Goal: Task Accomplishment & Management: Manage account settings

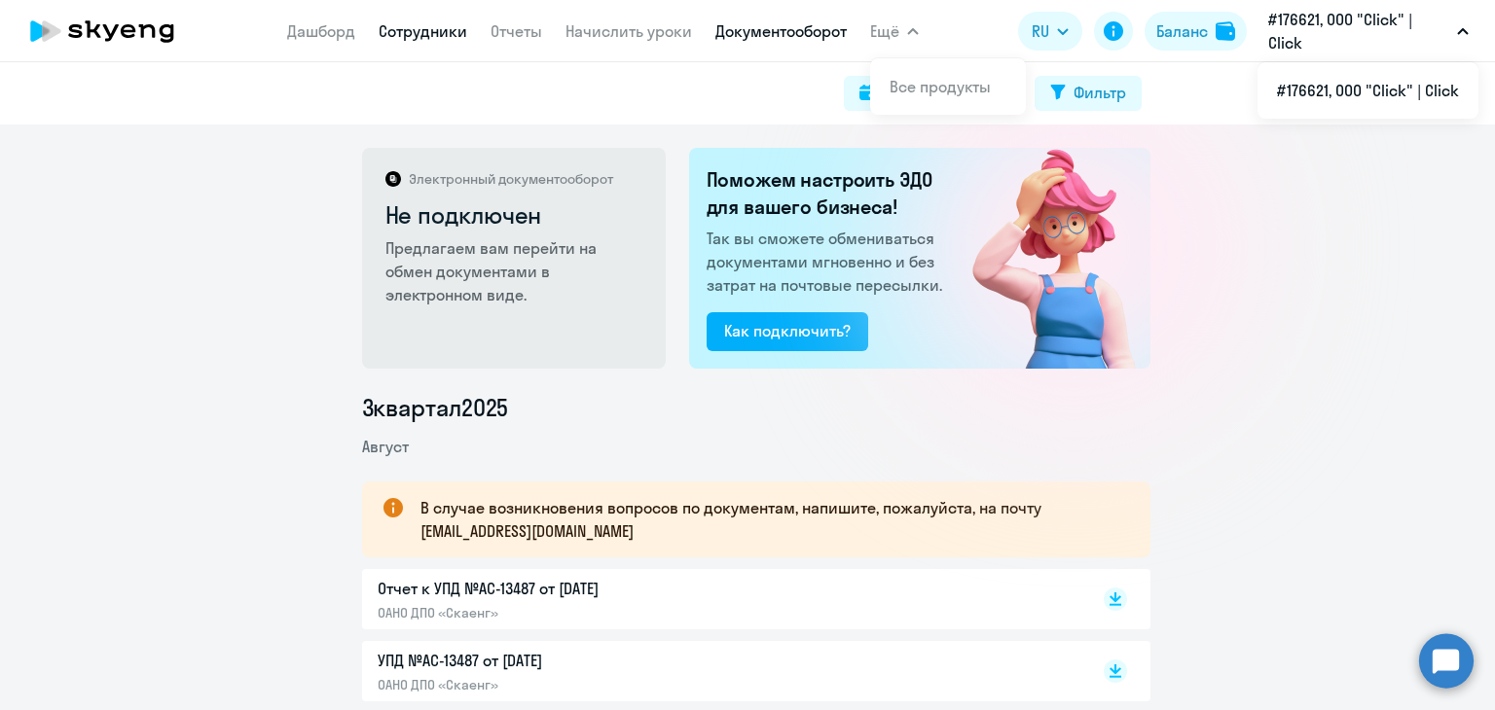
click at [438, 39] on link "Сотрудники" at bounding box center [423, 30] width 89 height 19
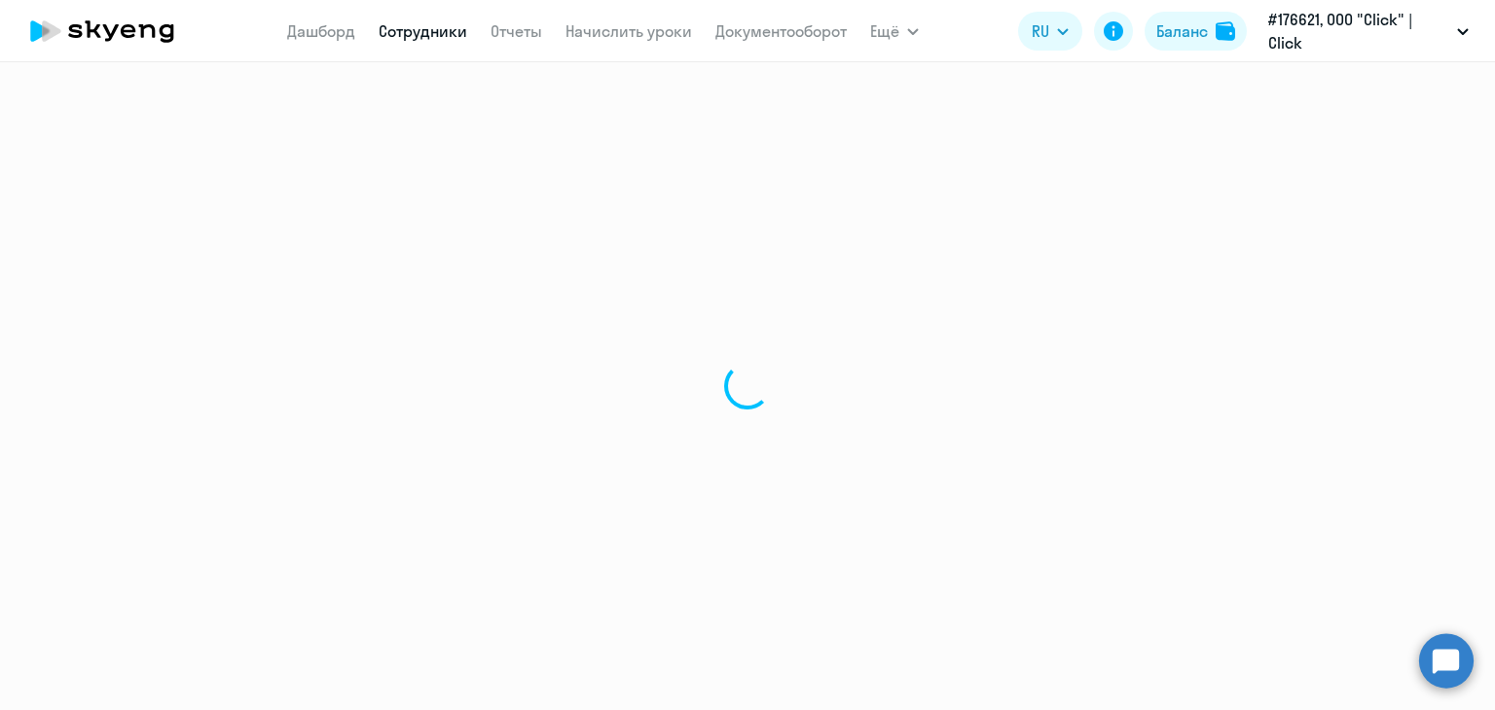
select select "30"
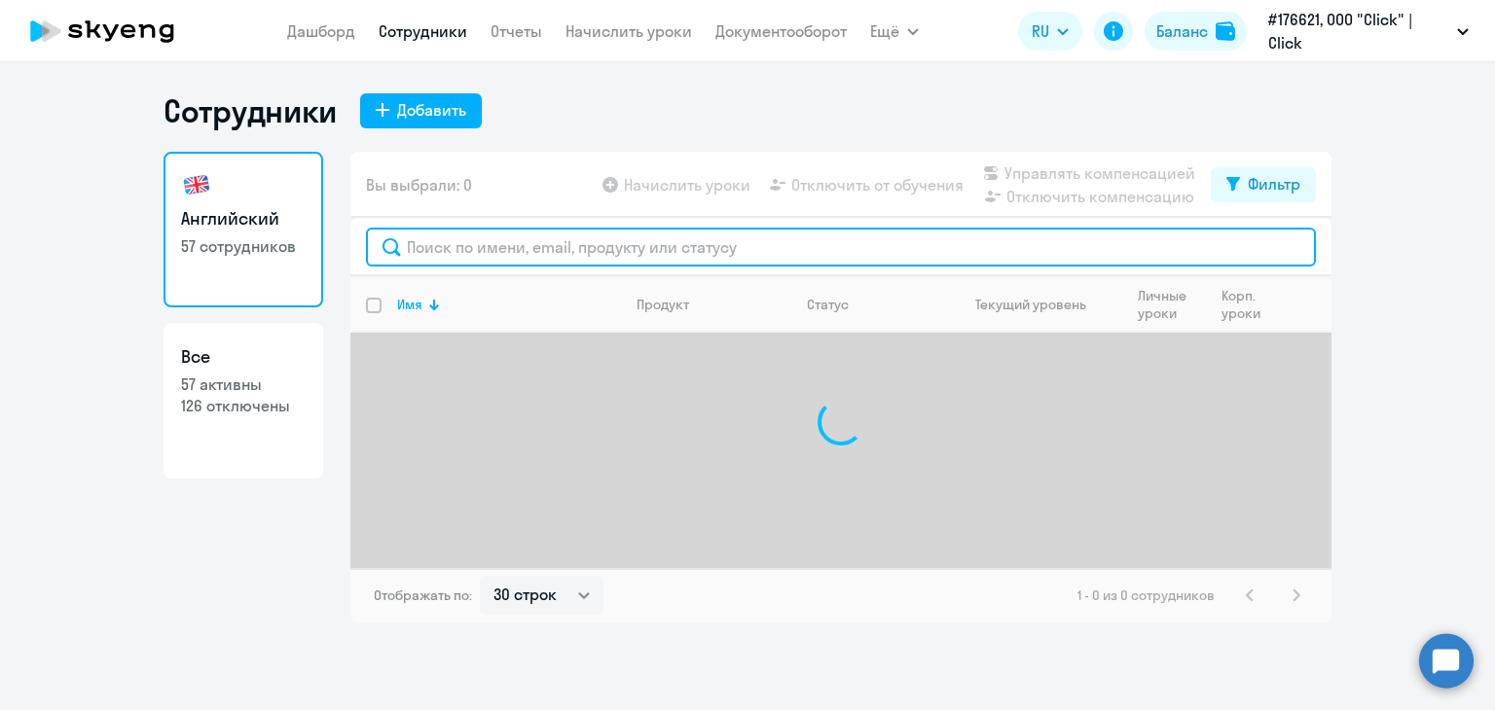
click at [465, 259] on input "text" at bounding box center [841, 247] width 950 height 39
type input "[PERSON_NAME]"
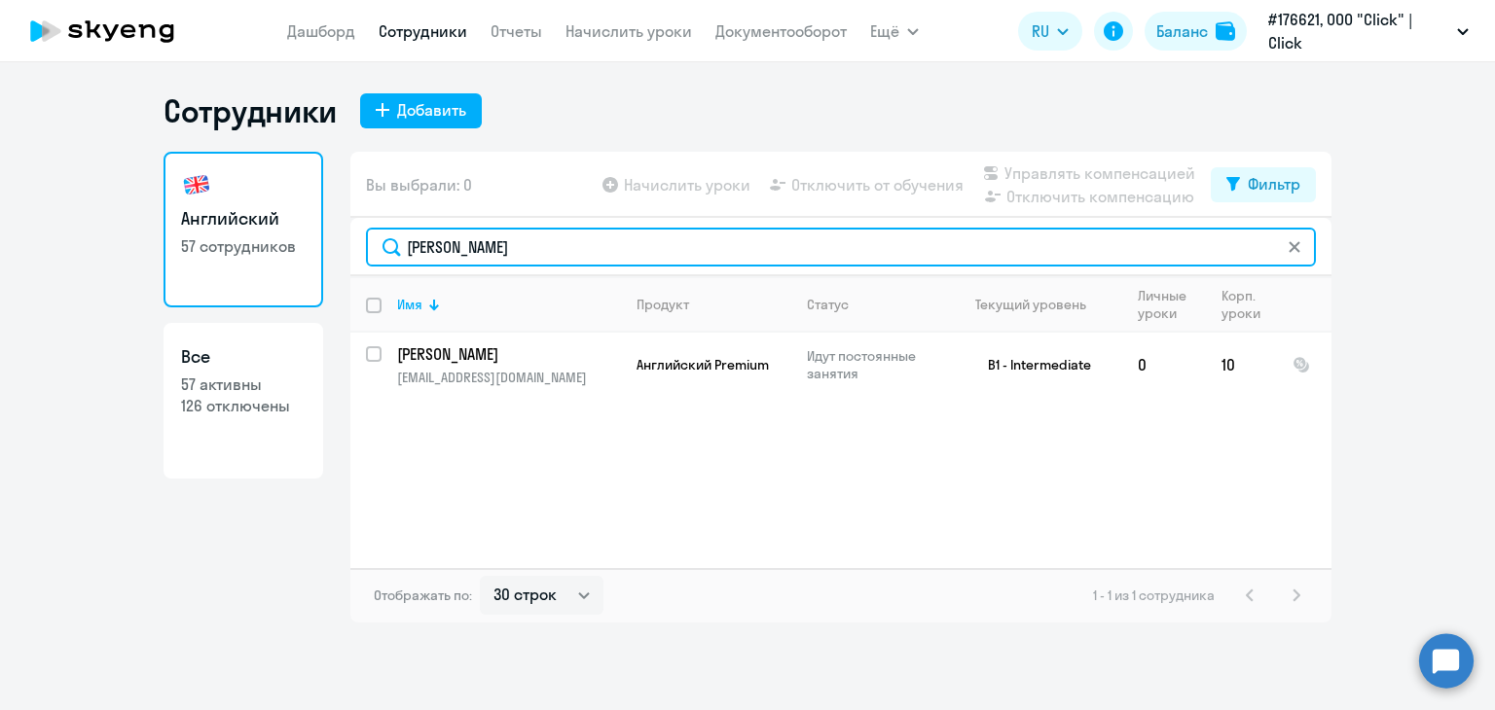
drag, startPoint x: 537, startPoint y: 240, endPoint x: 239, endPoint y: 207, distance: 299.7
click at [239, 207] on div "Английский 57 сотрудников Все 57 активны 126 отключены Вы выбрали: 0 Начислить …" at bounding box center [748, 387] width 1168 height 471
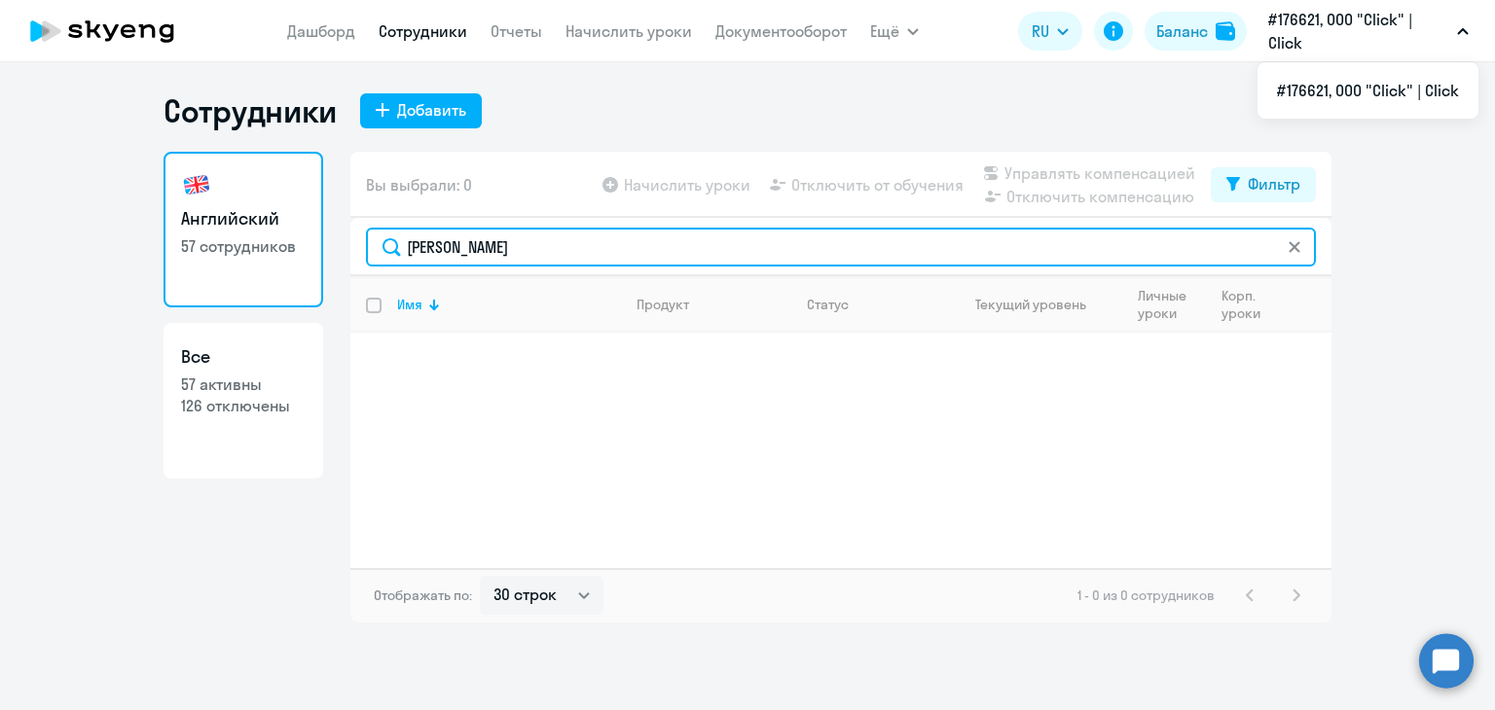
click at [517, 241] on input "[PERSON_NAME]" at bounding box center [841, 247] width 950 height 39
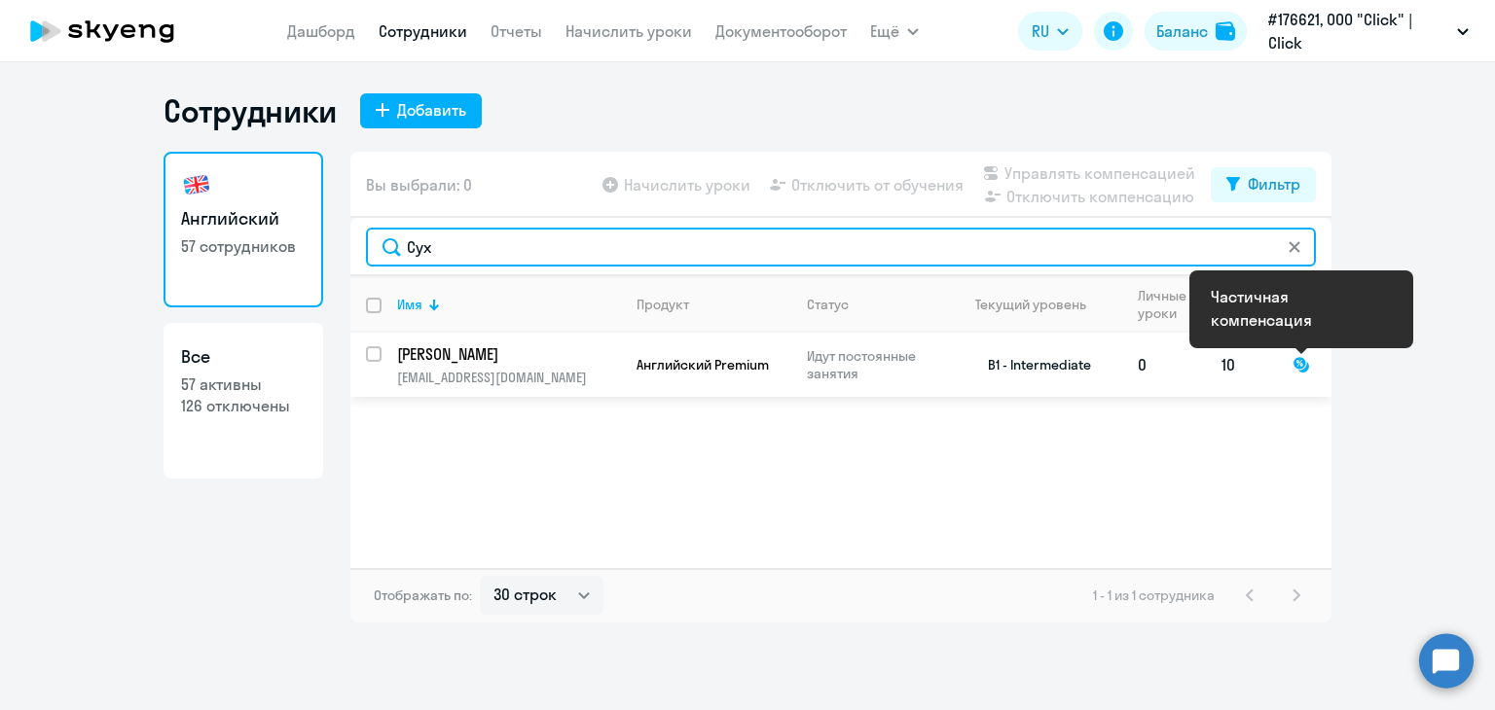
type input "Сух"
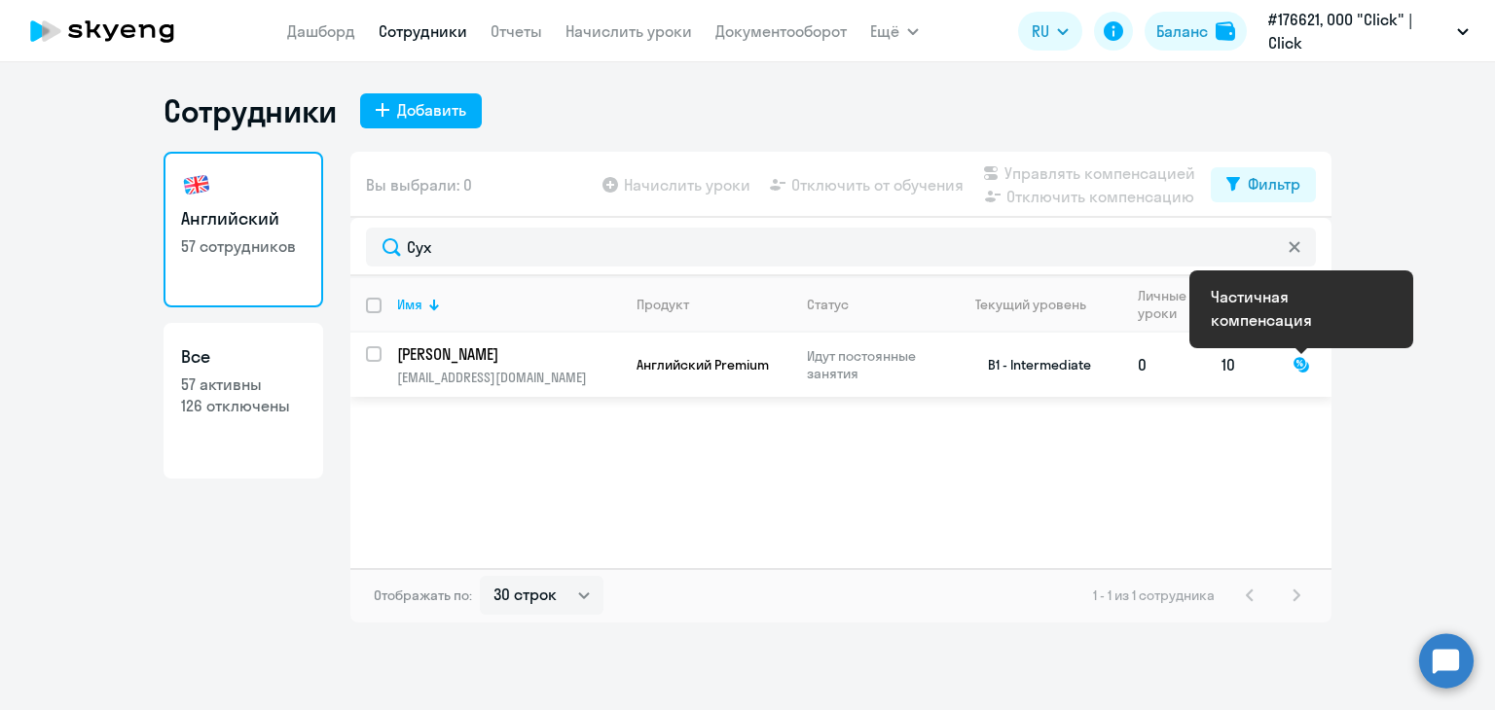
click at [1300, 371] on div at bounding box center [1302, 365] width 18 height 18
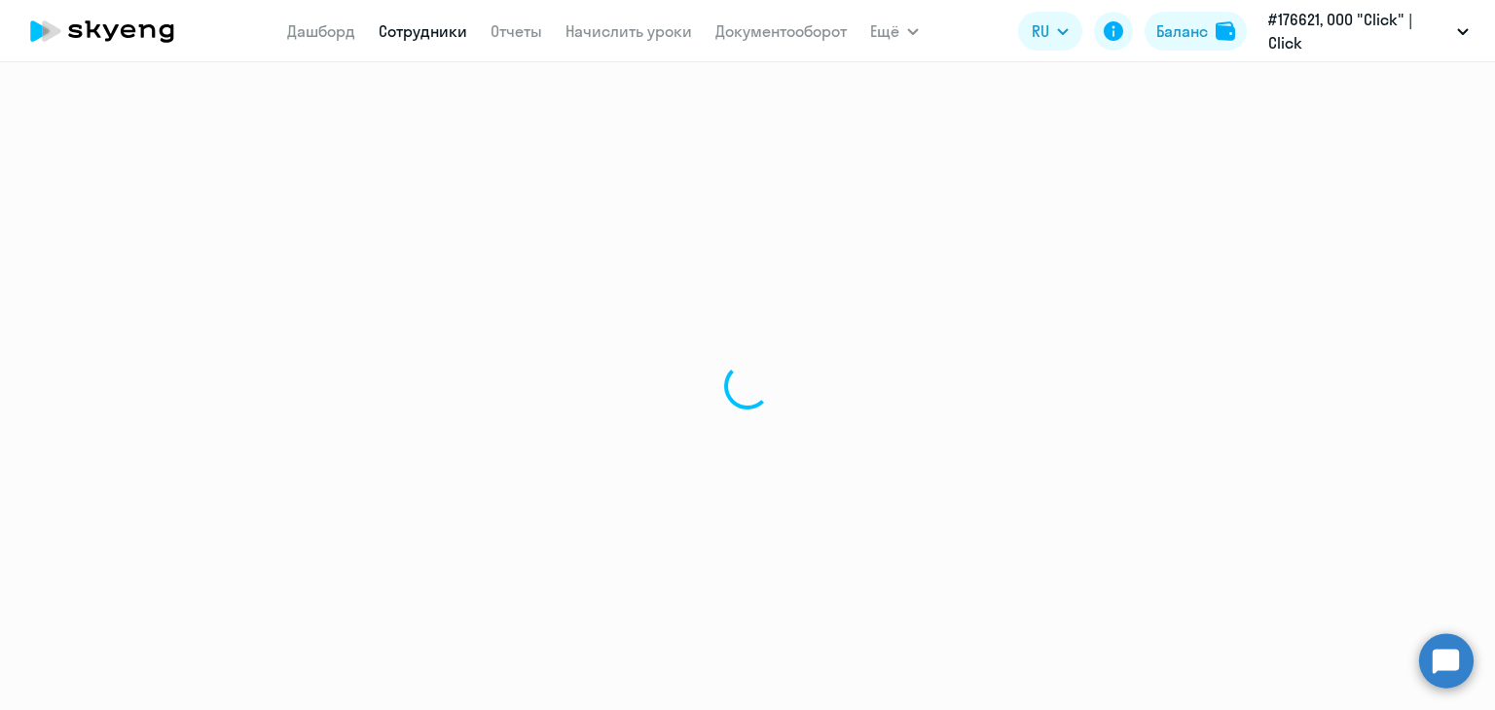
select select "english"
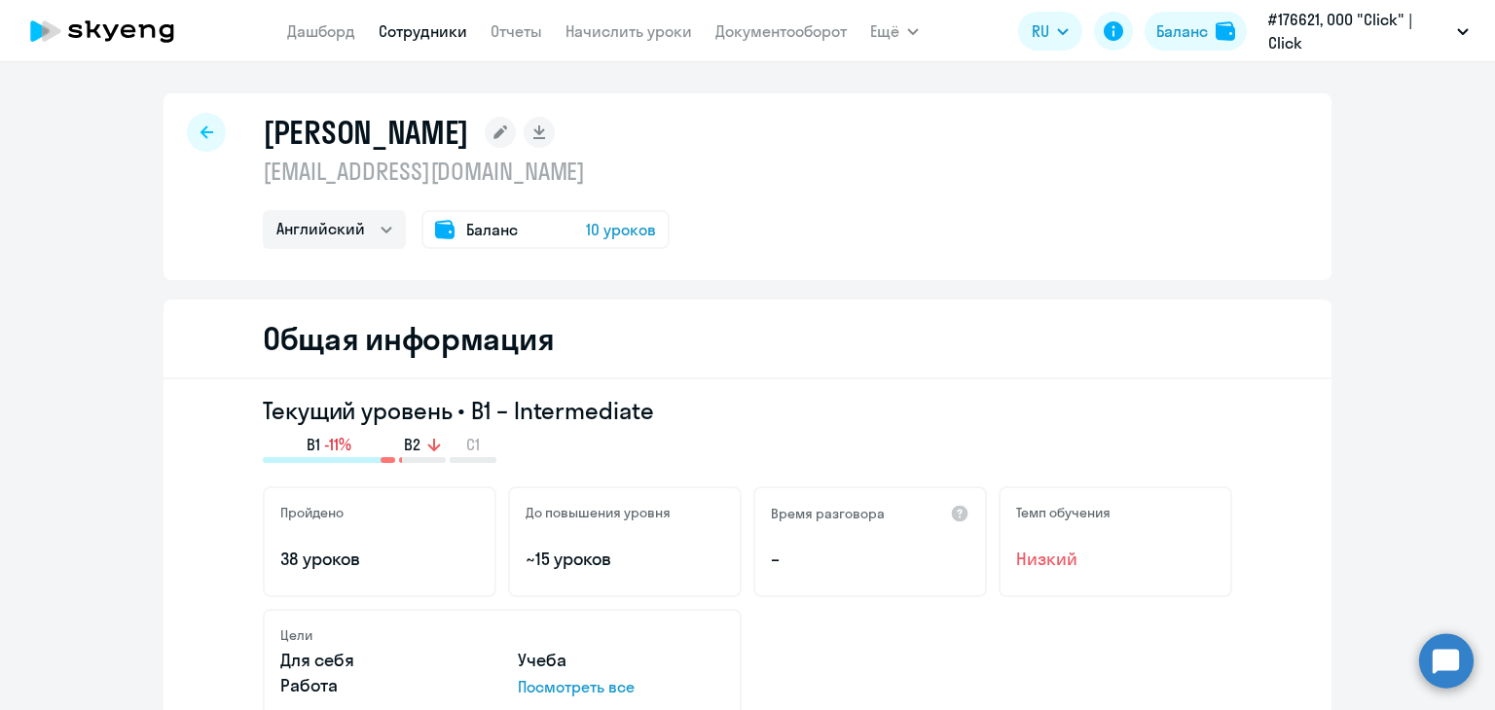
click at [506, 232] on span "Баланс" at bounding box center [492, 229] width 52 height 23
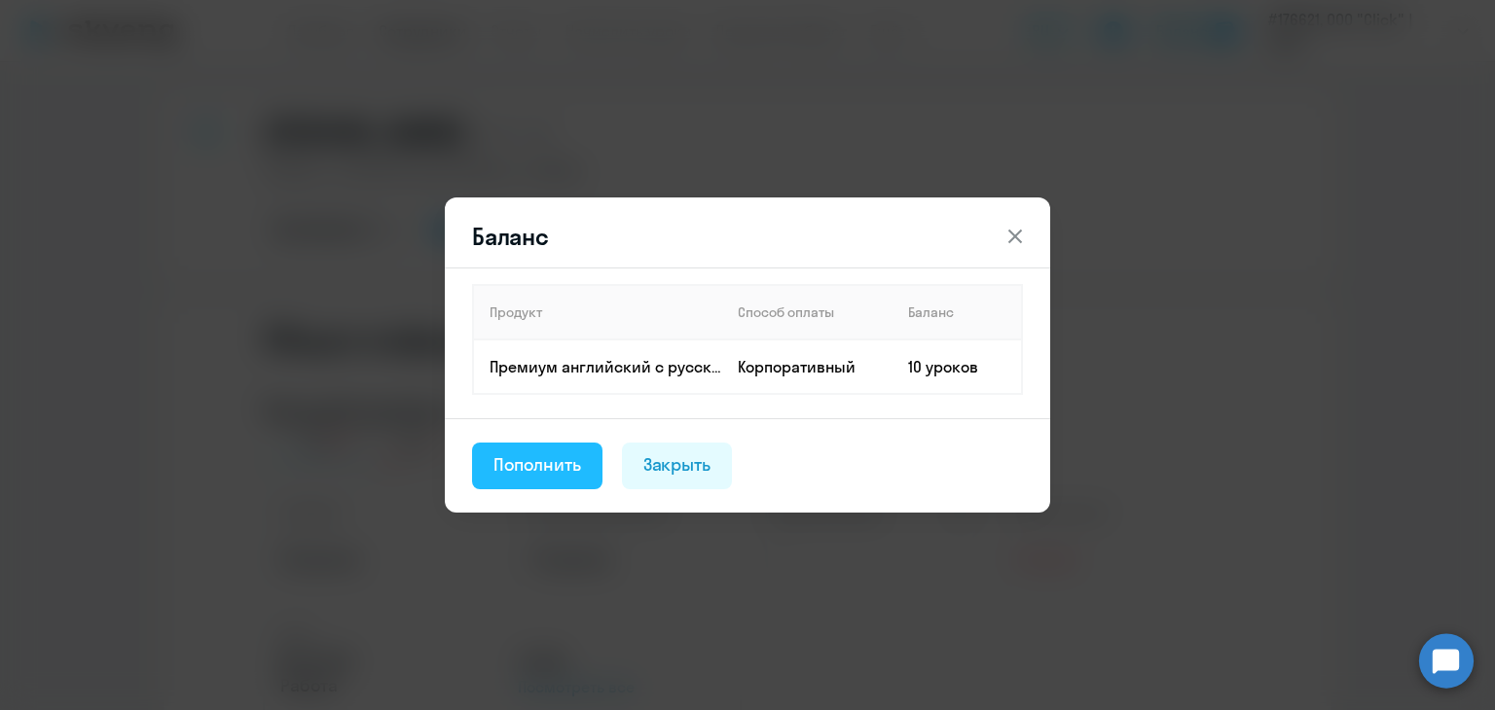
click at [570, 464] on div "Пополнить" at bounding box center [537, 465] width 88 height 25
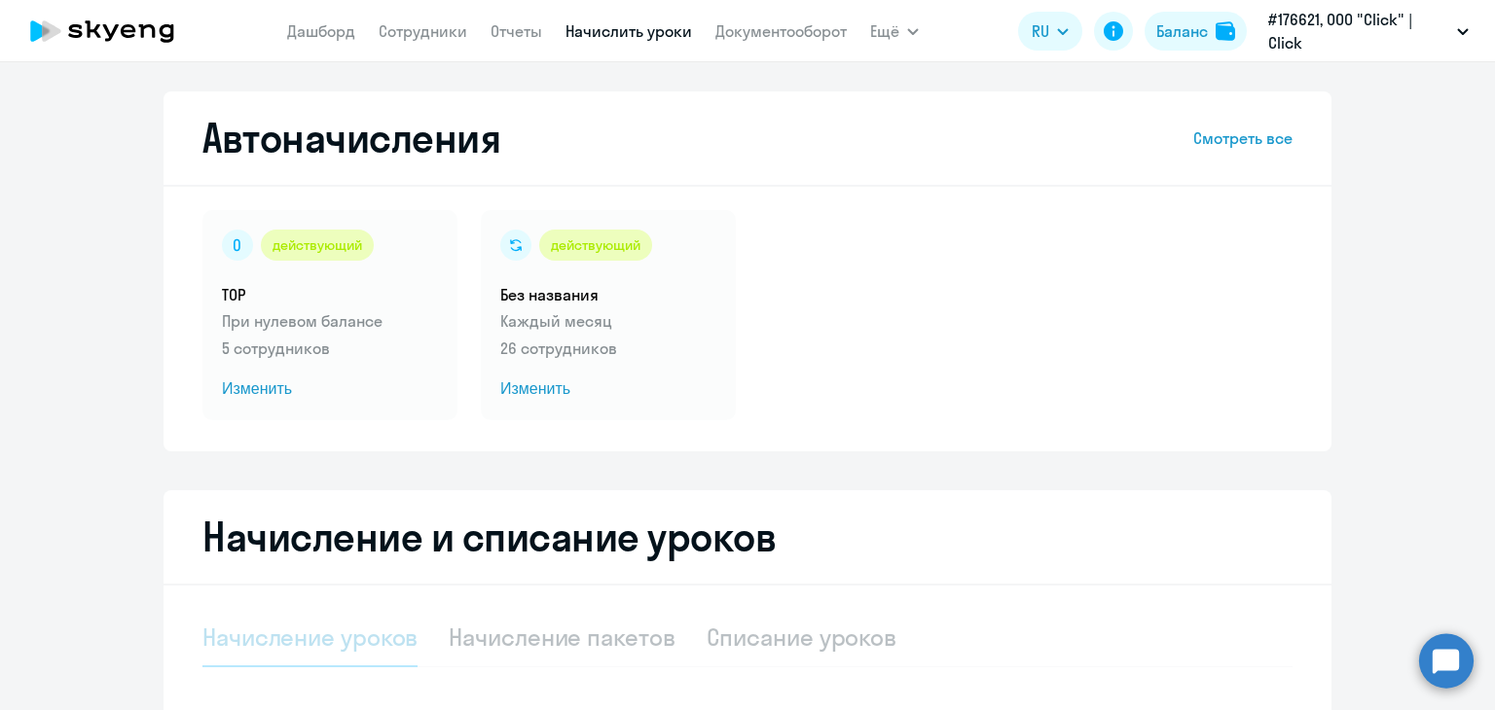
select select "10"
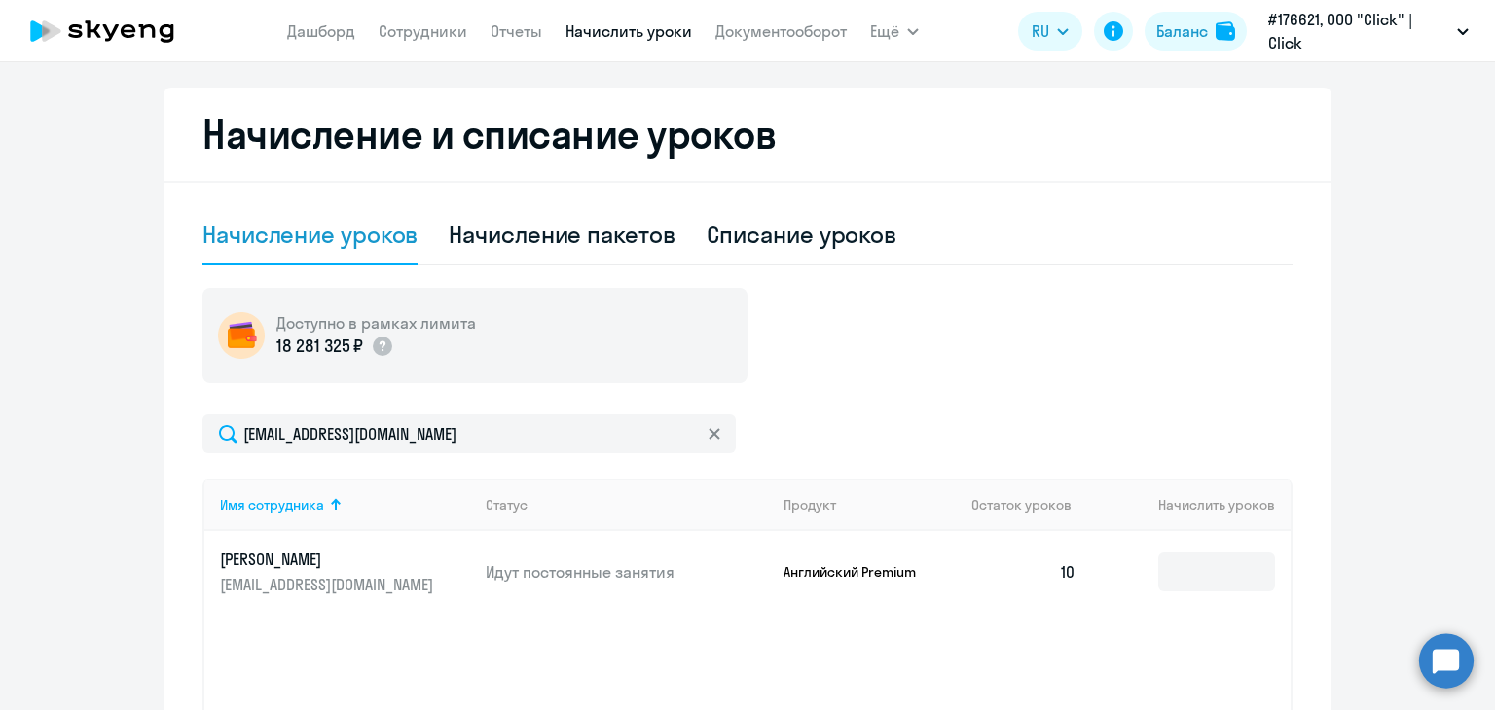
scroll to position [475, 0]
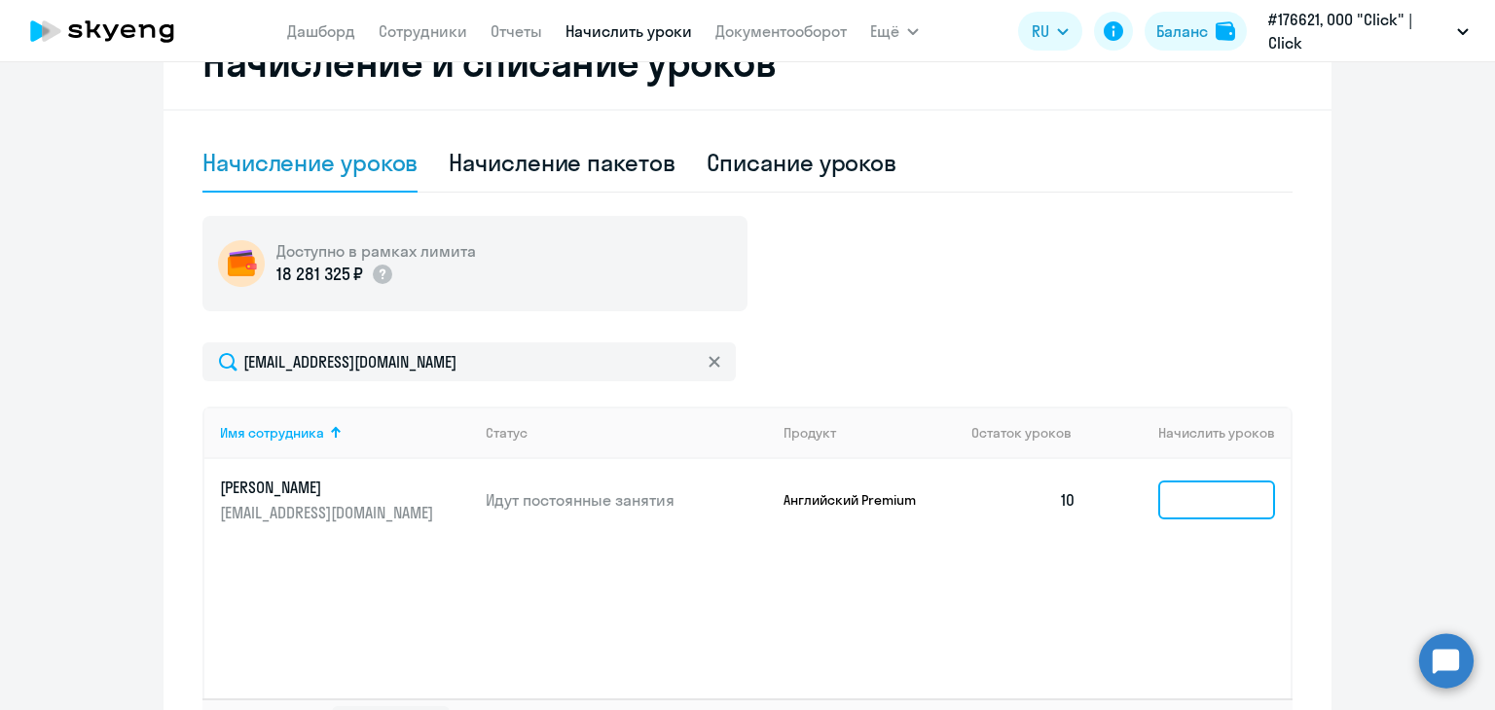
click at [1216, 486] on input at bounding box center [1216, 500] width 117 height 39
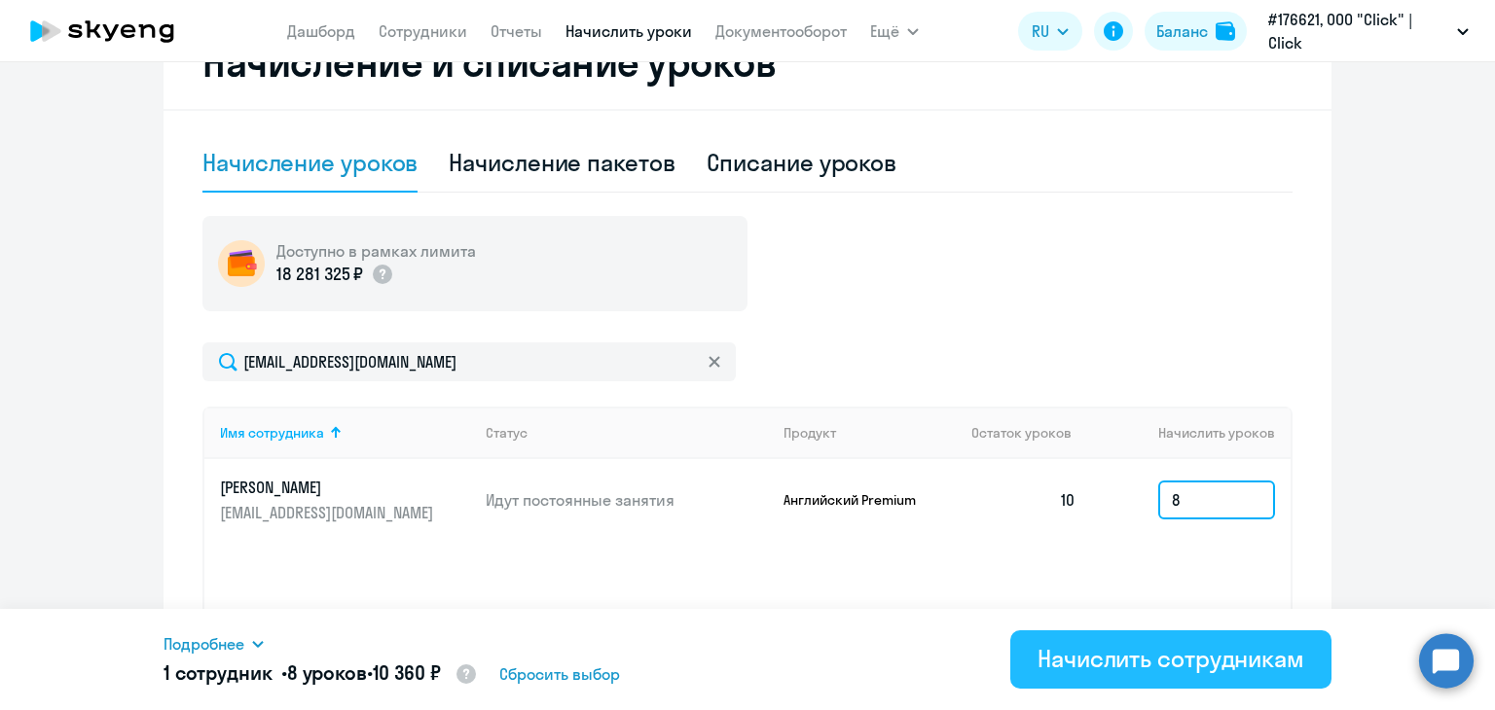
type input "8"
click at [1183, 661] on div "Начислить сотрудникам" at bounding box center [1171, 658] width 267 height 31
